Goal: Book appointment/travel/reservation: Book appointment/travel/reservation

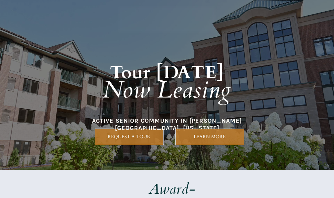
click at [200, 79] on em "Now Leasing" at bounding box center [167, 90] width 128 height 32
click at [149, 65] on strong "Tour [DATE]" at bounding box center [167, 73] width 115 height 25
click at [158, 106] on em "Now Leasing" at bounding box center [167, 90] width 128 height 32
click at [188, 95] on em "Now Leasing" at bounding box center [167, 90] width 128 height 32
click at [174, 117] on h1 "Tour [DATE] Now Leasing" at bounding box center [166, 75] width 283 height 96
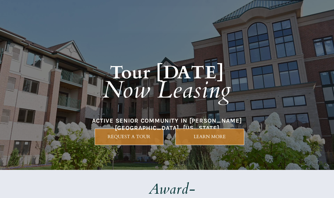
click at [157, 112] on h1 "Tour [DATE] Now Leasing" at bounding box center [166, 75] width 283 height 96
click at [148, 91] on em "Now Leasing" at bounding box center [167, 90] width 128 height 32
click at [112, 108] on h1 "Tour [DATE] Now Leasing" at bounding box center [166, 75] width 283 height 96
click at [179, 77] on em "Now Leasing" at bounding box center [167, 90] width 128 height 32
click at [110, 130] on link "REQUEST A TOUR" at bounding box center [129, 137] width 69 height 17
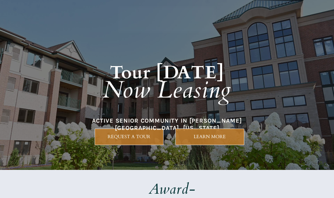
click at [163, 60] on h1 "Tour [DATE] Now Leasing" at bounding box center [166, 75] width 283 height 96
click at [134, 129] on link "REQUEST A TOUR" at bounding box center [129, 137] width 69 height 17
click at [155, 79] on em "Now Leasing" at bounding box center [167, 90] width 128 height 32
click at [192, 103] on em "Now Leasing" at bounding box center [167, 90] width 128 height 32
click at [223, 120] on h1 "Tour [DATE] Now Leasing" at bounding box center [166, 75] width 283 height 96
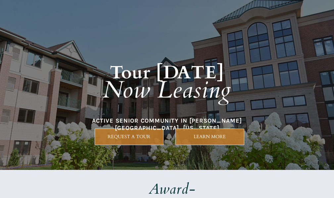
click at [158, 111] on h1 "Tour [DATE] Now Leasing" at bounding box center [166, 75] width 283 height 96
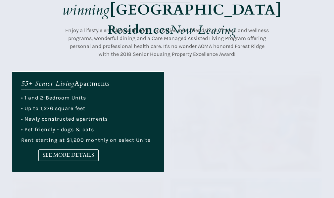
scroll to position [232, 0]
